Goal: Task Accomplishment & Management: Use online tool/utility

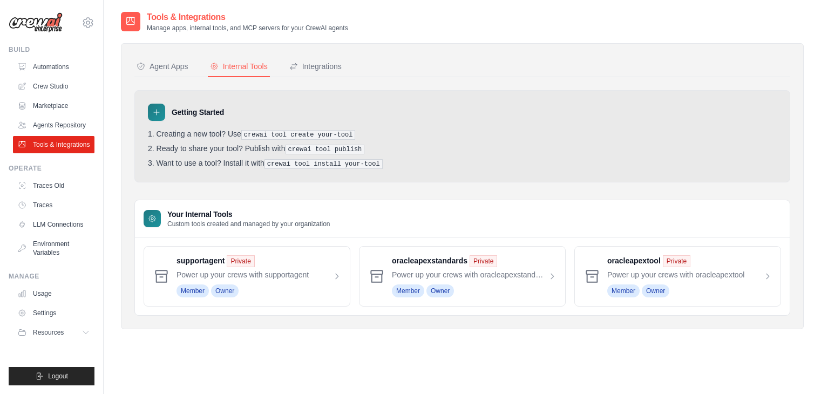
scroll to position [22, 0]
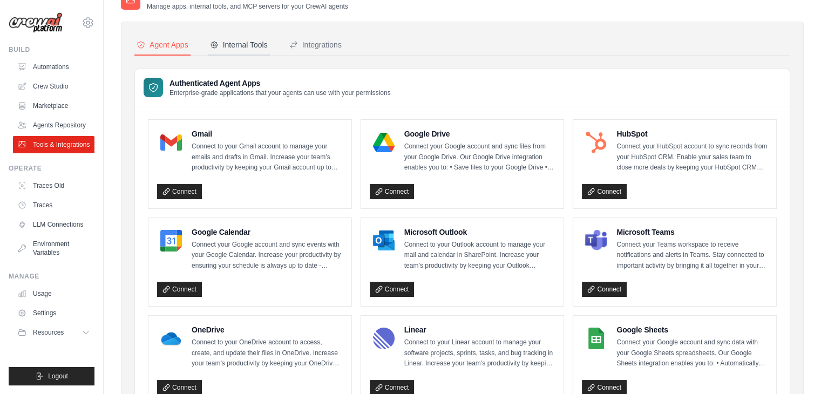
click at [227, 39] on div "Internal Tools" at bounding box center [239, 44] width 58 height 11
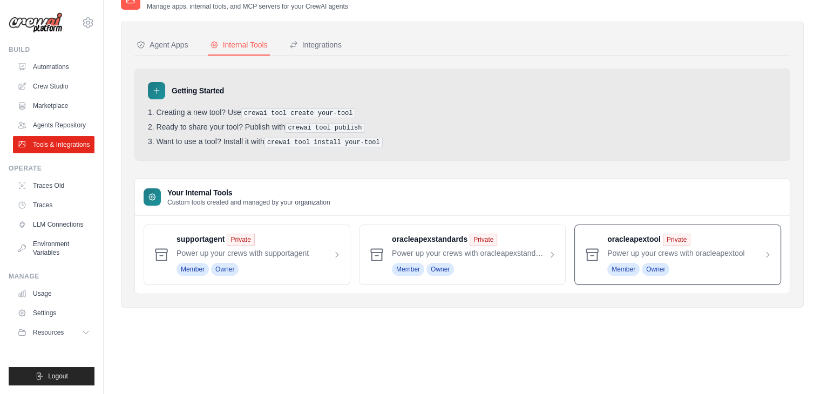
click at [647, 239] on span at bounding box center [689, 255] width 165 height 42
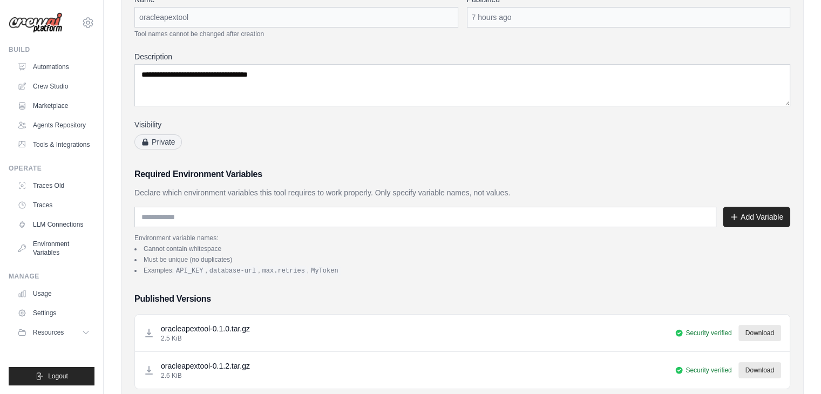
scroll to position [216, 0]
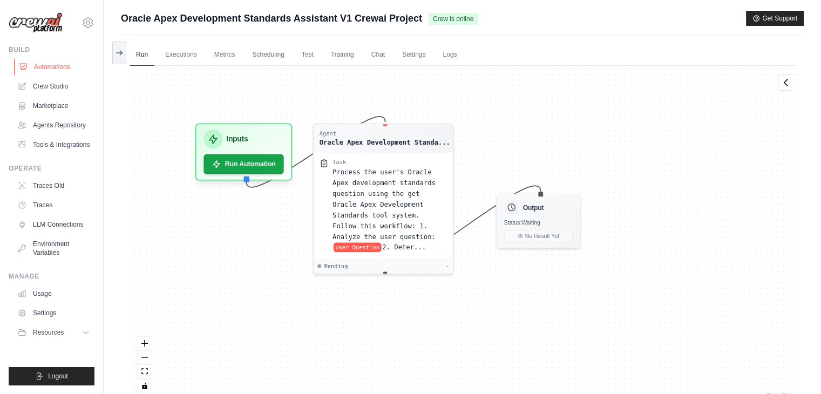
click at [39, 66] on link "Automations" at bounding box center [54, 66] width 81 height 17
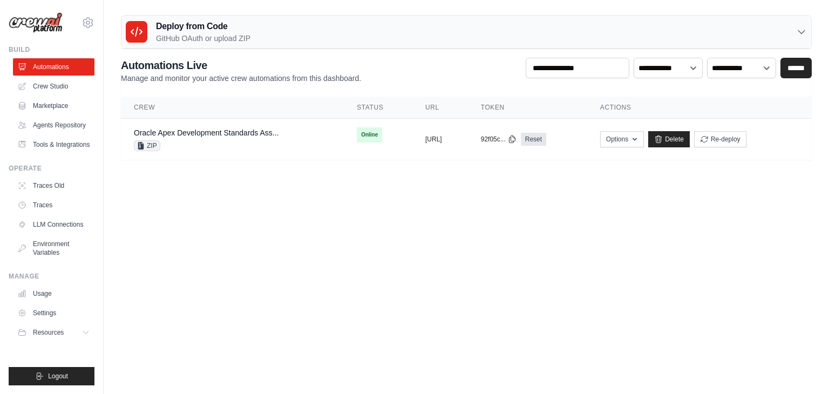
click at [363, 247] on body "satishkolamudi@gmail.com Settings Build Automations" at bounding box center [414, 197] width 829 height 394
click at [662, 139] on icon at bounding box center [659, 138] width 6 height 7
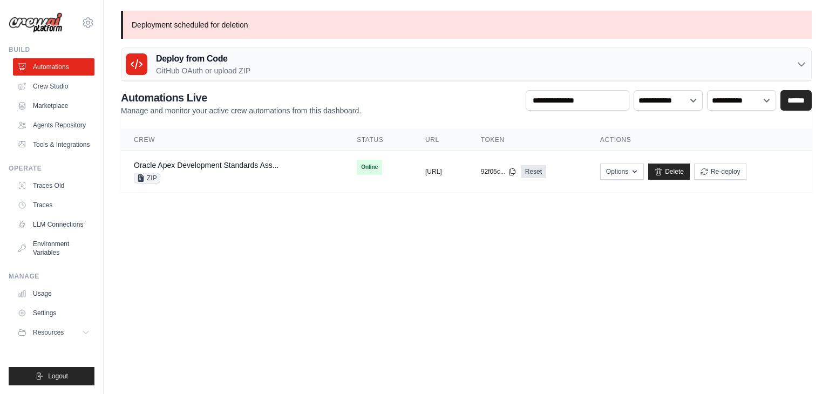
click at [253, 270] on body "[EMAIL_ADDRESS][DOMAIN_NAME] Settings Build Automations" at bounding box center [414, 197] width 829 height 394
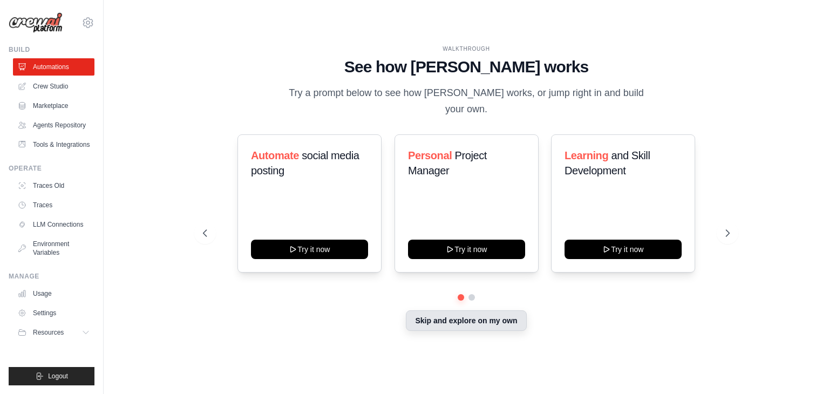
click at [477, 313] on button "Skip and explore on my own" at bounding box center [466, 320] width 120 height 21
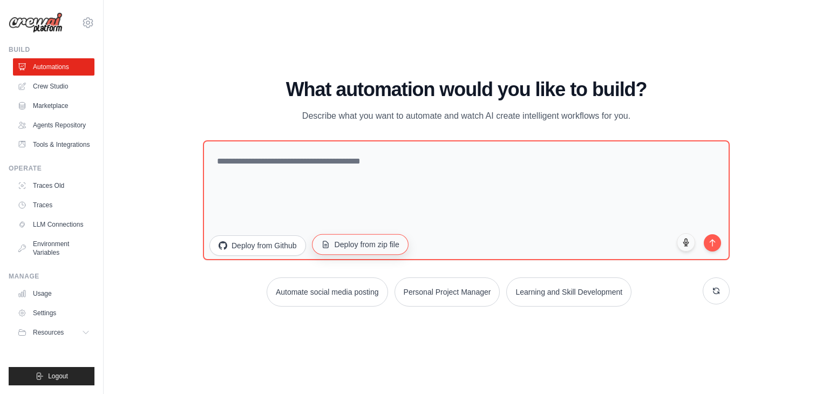
click at [348, 242] on button "Deploy from zip file" at bounding box center [360, 244] width 97 height 21
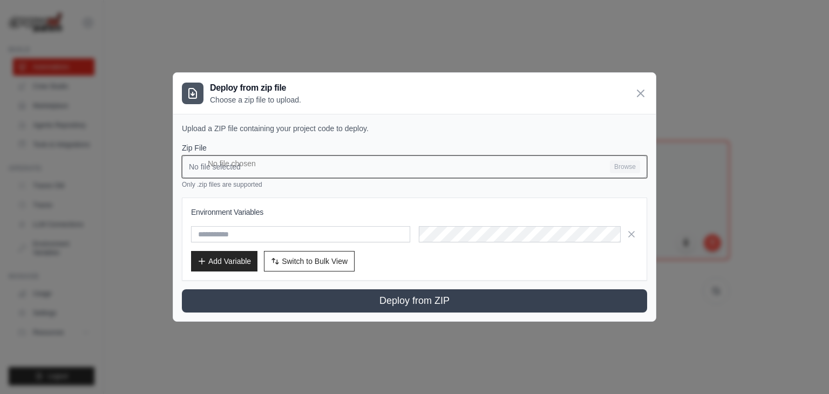
click at [635, 164] on input "No file selected Browse" at bounding box center [414, 166] width 465 height 23
type input "**********"
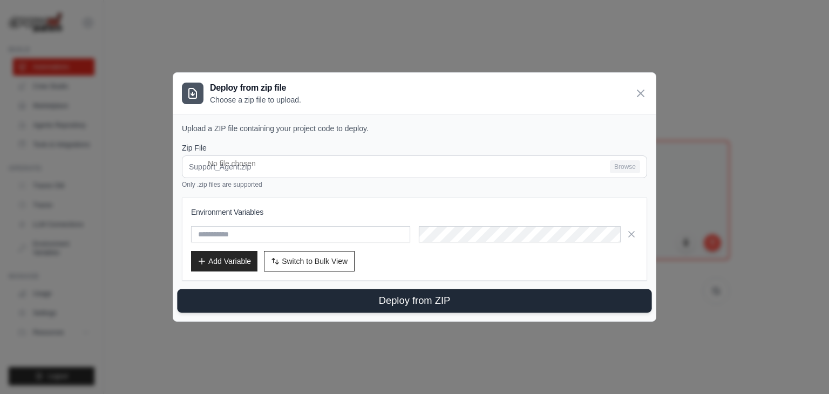
click at [406, 298] on button "Deploy from ZIP" at bounding box center [414, 301] width 474 height 24
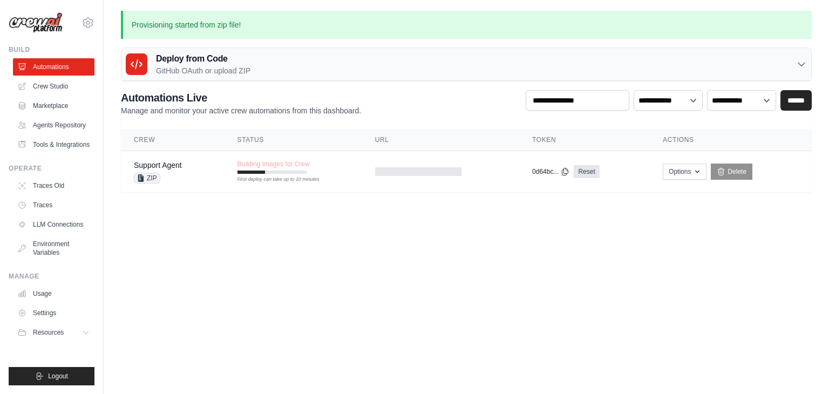
click at [519, 255] on body "satishkolamudi@gmail.com Settings Build Automations" at bounding box center [414, 197] width 829 height 394
click at [236, 234] on body "satishkolamudi@gmail.com Settings Build Automations" at bounding box center [414, 197] width 829 height 394
click at [329, 315] on body "satishkolamudi@gmail.com Settings Build Automations" at bounding box center [414, 197] width 829 height 394
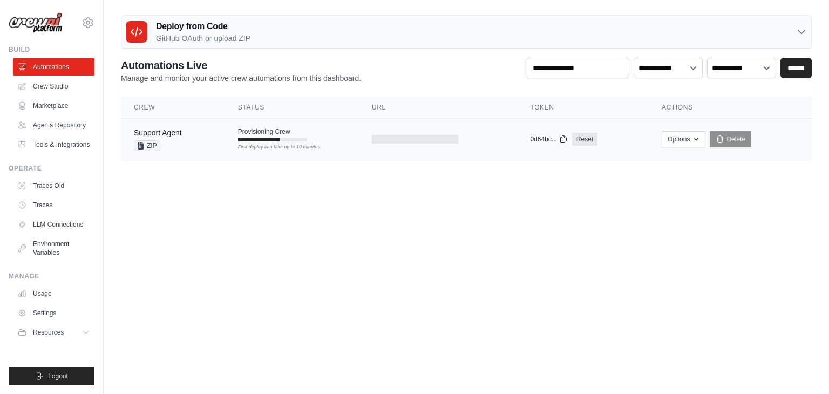
click at [259, 141] on td "Provisioning Crew First deploy can take up to 10 minutes" at bounding box center [292, 134] width 134 height 31
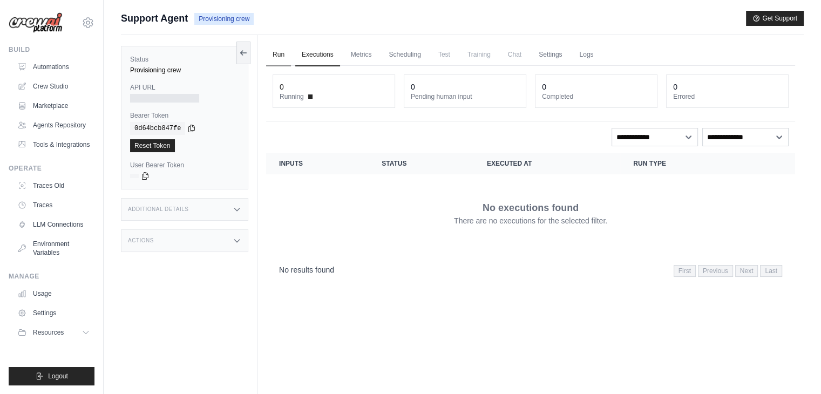
click at [280, 53] on link "Run" at bounding box center [278, 55] width 25 height 23
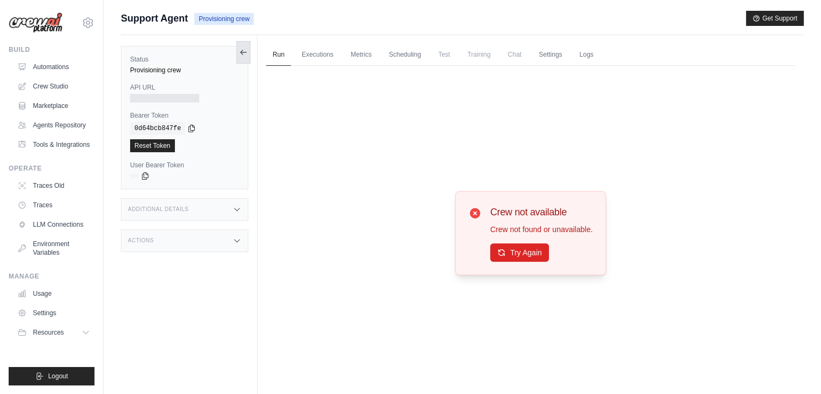
click at [239, 50] on button at bounding box center [243, 52] width 14 height 23
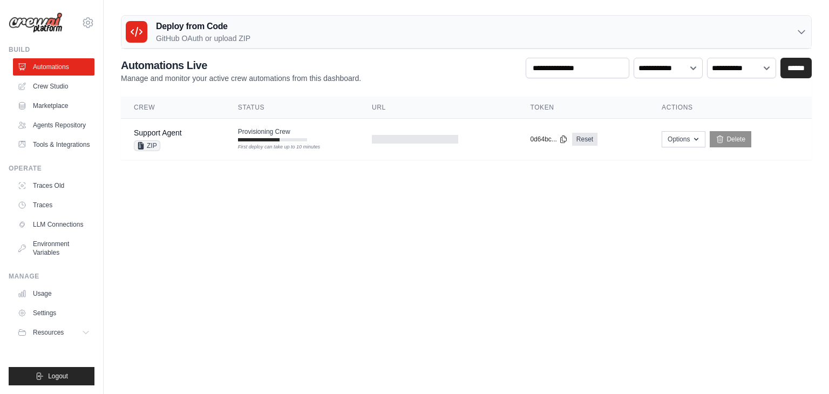
click at [413, 222] on body "satishkolamudi@gmail.com Settings Build Automations" at bounding box center [414, 197] width 829 height 394
click at [409, 233] on body "satishkolamudi@gmail.com Settings Build Automations" at bounding box center [414, 197] width 829 height 394
click at [318, 237] on body "[EMAIL_ADDRESS][DOMAIN_NAME] Settings Build Automations" at bounding box center [414, 197] width 829 height 394
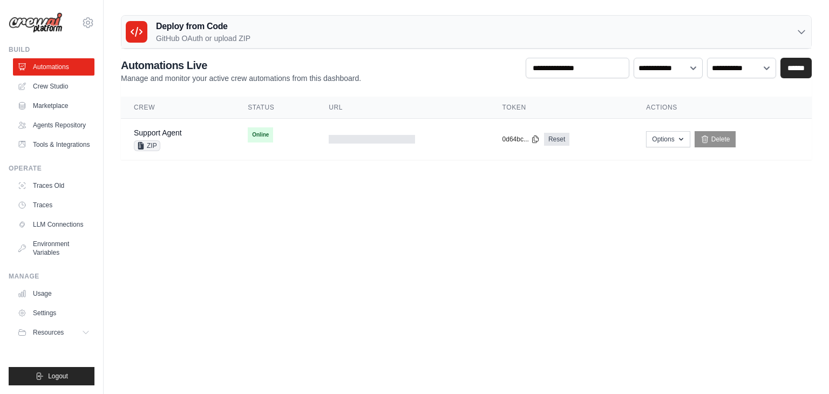
click at [328, 221] on body "[EMAIL_ADDRESS][DOMAIN_NAME] Settings Build Automations" at bounding box center [414, 197] width 829 height 394
click at [166, 134] on link "Support Agent" at bounding box center [158, 132] width 48 height 9
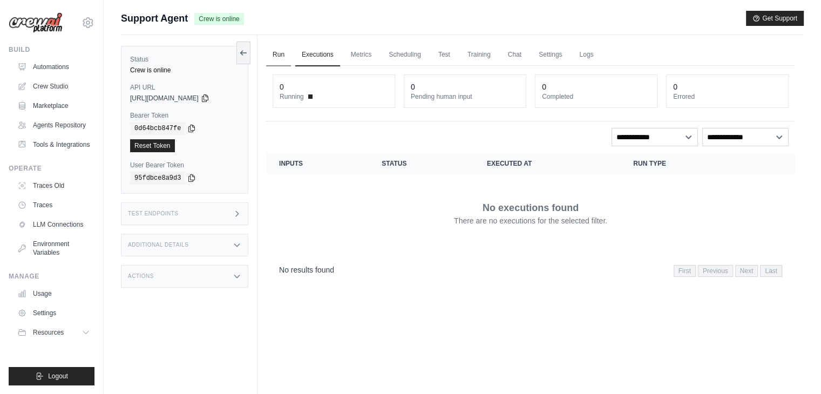
click at [275, 62] on link "Run" at bounding box center [278, 55] width 25 height 23
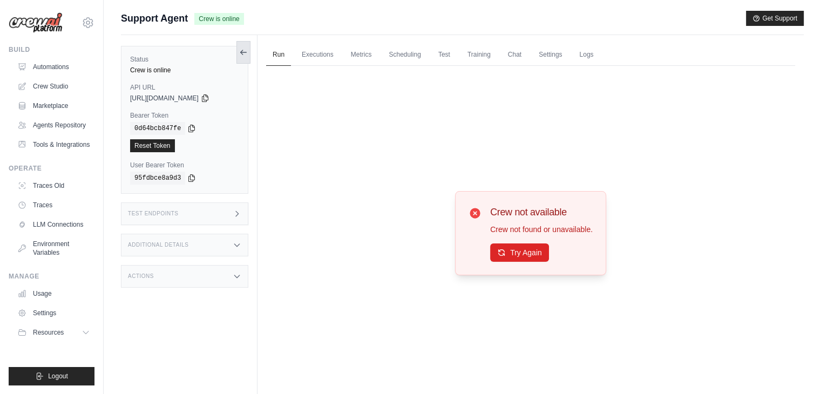
click at [243, 50] on icon at bounding box center [243, 52] width 9 height 9
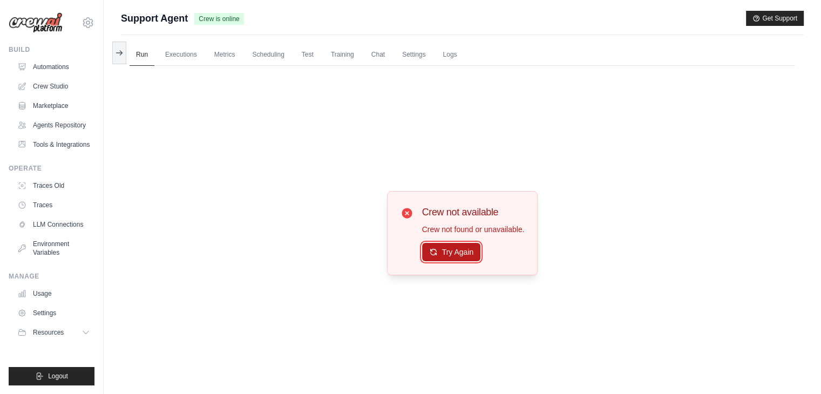
click at [445, 253] on button "Try Again" at bounding box center [451, 252] width 59 height 18
click at [436, 250] on icon at bounding box center [433, 252] width 9 height 9
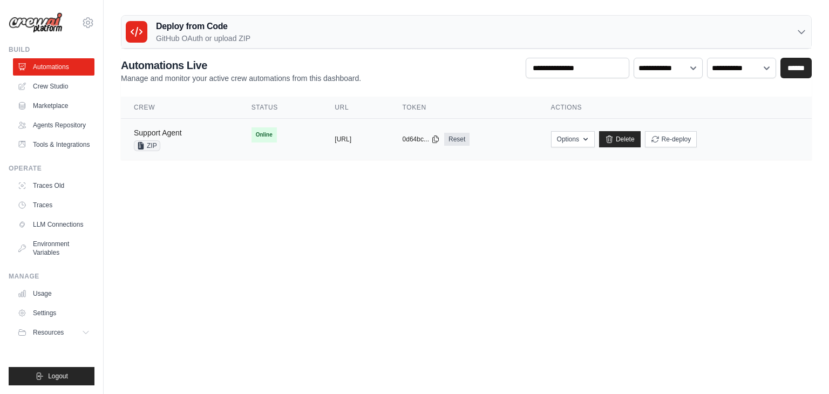
click at [159, 132] on link "Support Agent" at bounding box center [158, 132] width 48 height 9
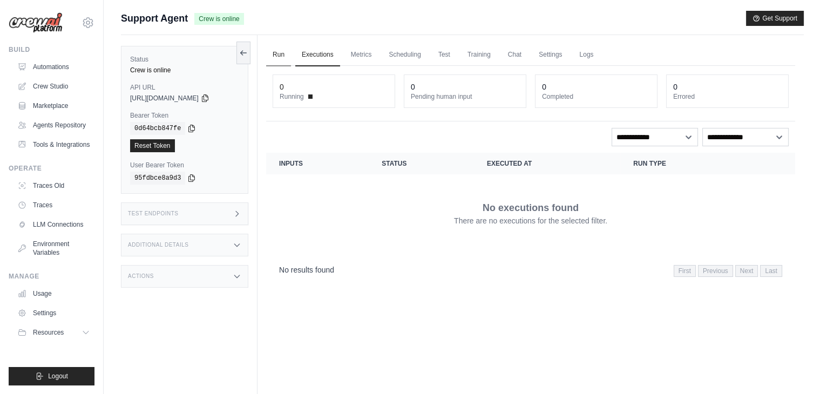
click at [281, 58] on link "Run" at bounding box center [278, 55] width 25 height 23
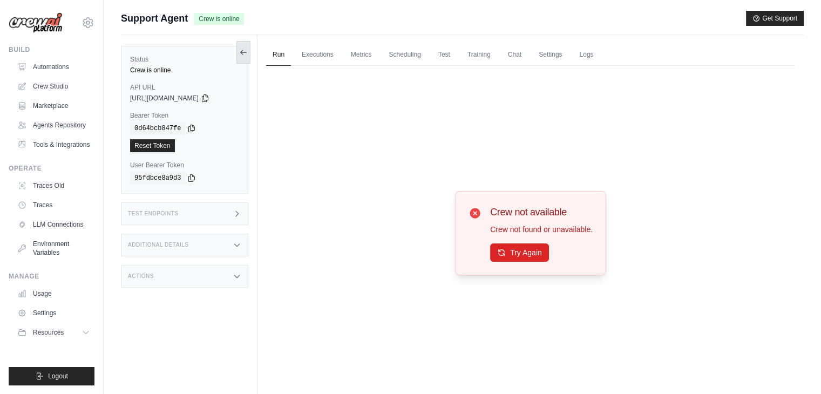
click at [246, 60] on button at bounding box center [243, 52] width 14 height 23
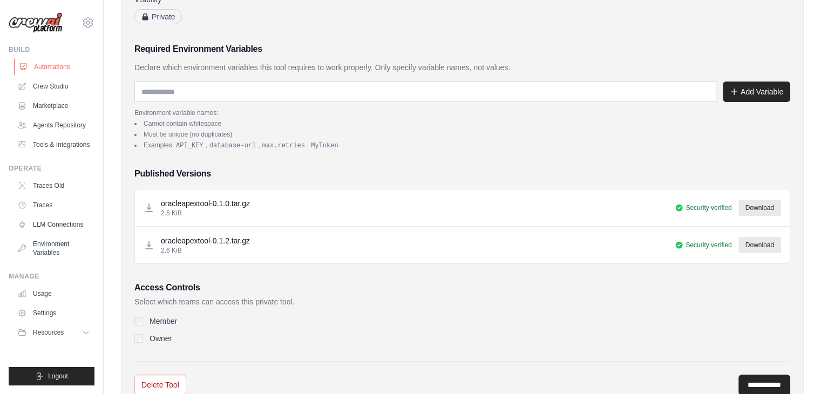
click at [58, 62] on link "Automations" at bounding box center [54, 66] width 81 height 17
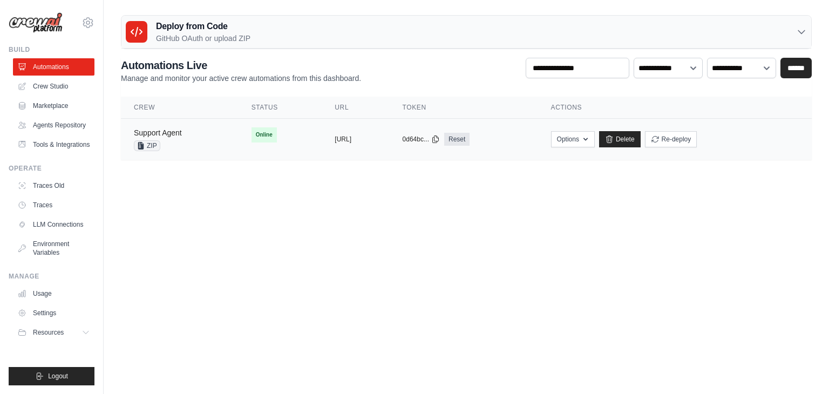
click at [157, 132] on link "Support Agent" at bounding box center [158, 132] width 48 height 9
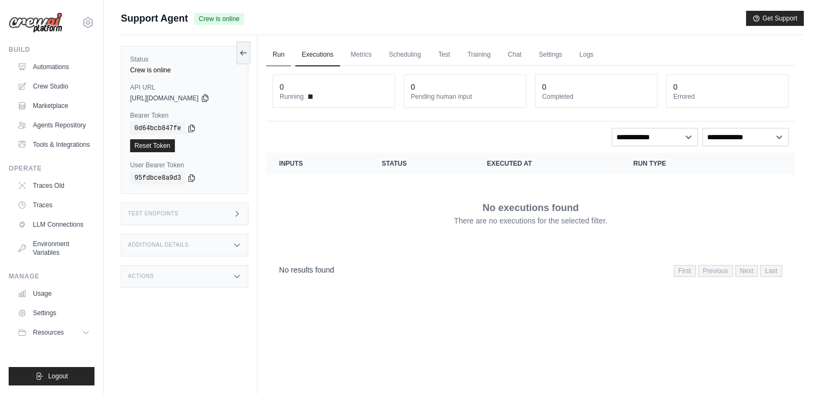
click at [279, 48] on link "Run" at bounding box center [278, 55] width 25 height 23
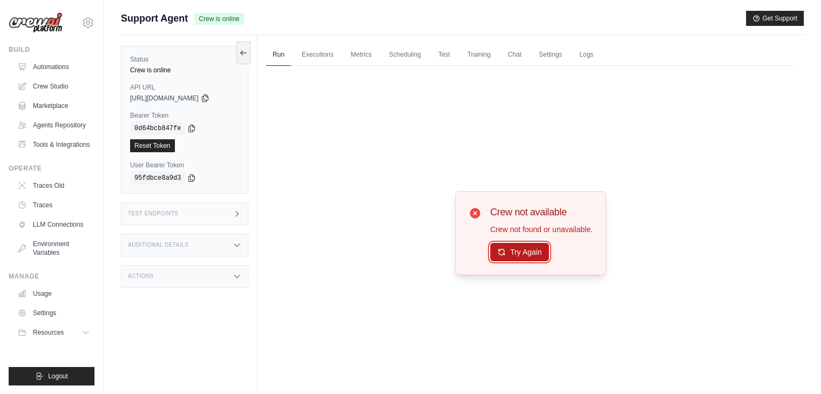
click at [520, 255] on button "Try Again" at bounding box center [519, 252] width 59 height 18
